Goal: Subscribe to service/newsletter

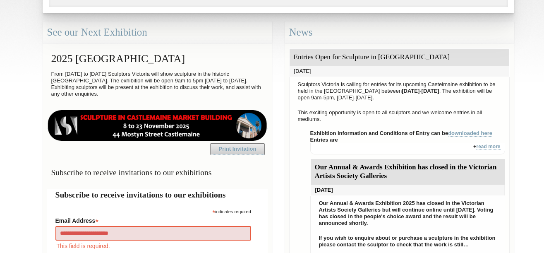
type input "**********"
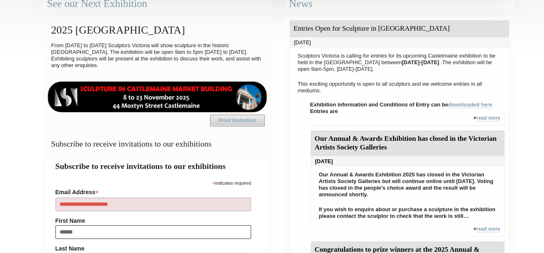
type input "*******"
type input "****"
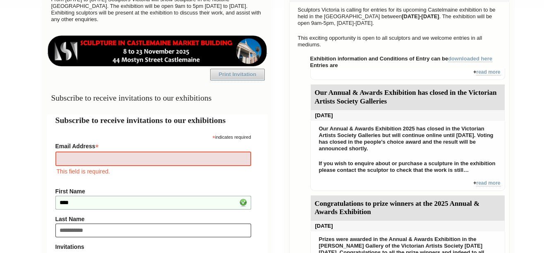
type input "**********"
